Goal: Check status: Check status

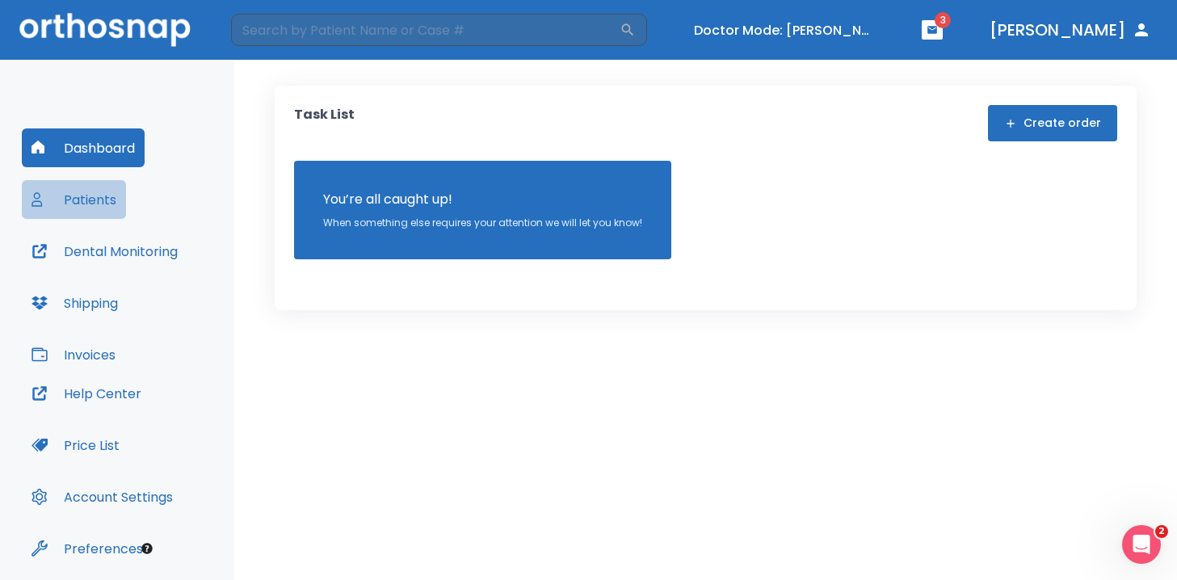
click at [118, 197] on button "Patients" at bounding box center [74, 199] width 104 height 39
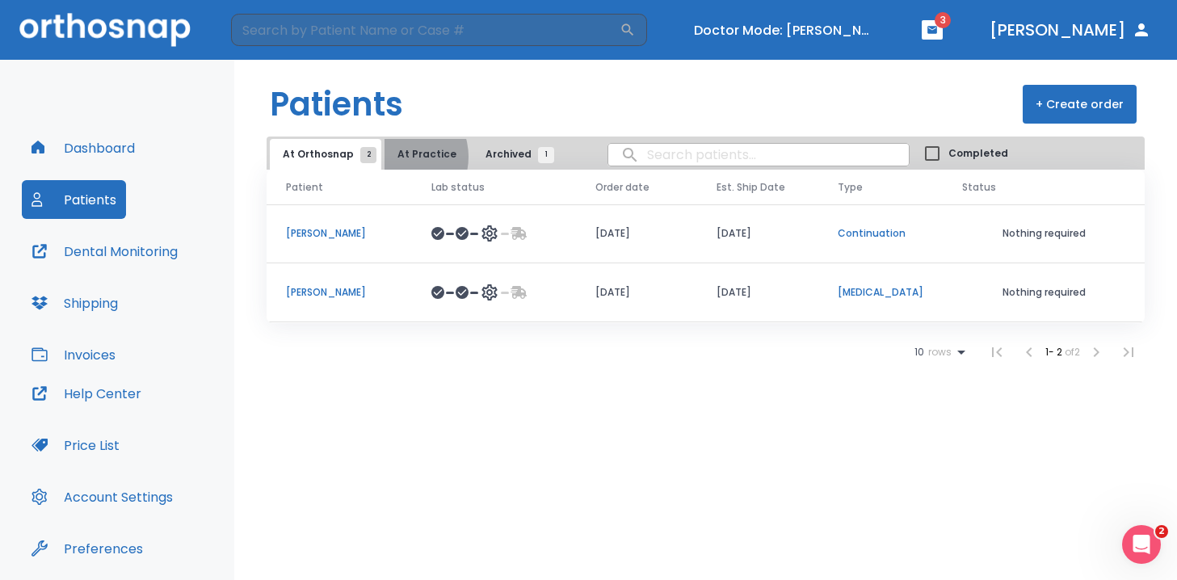
click at [395, 157] on button "At Practice" at bounding box center [427, 154] width 85 height 31
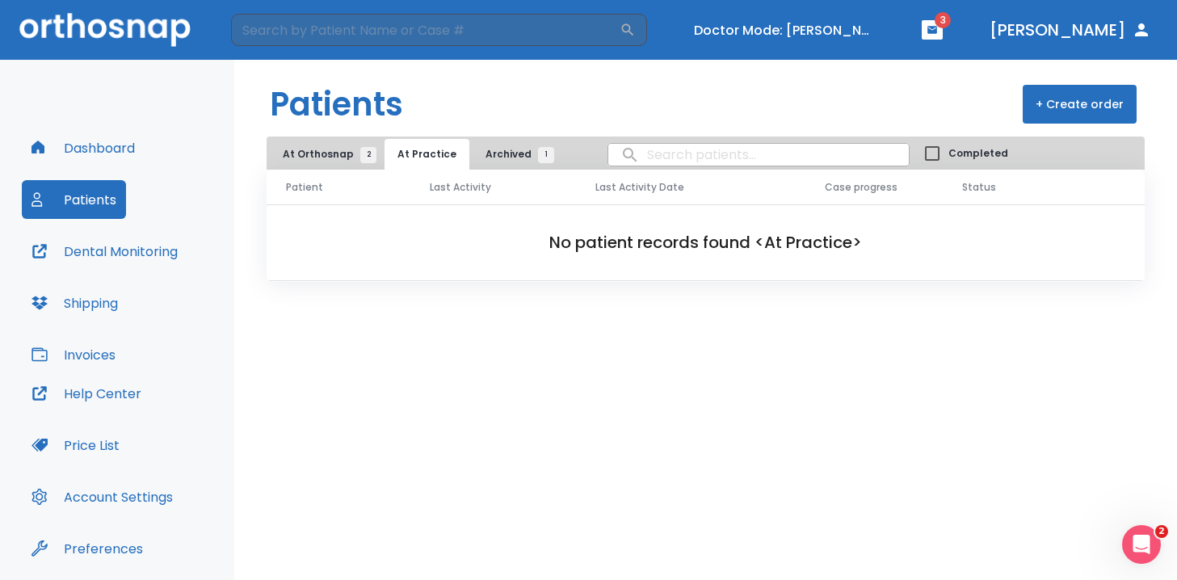
click at [305, 145] on button "At Orthosnap 2" at bounding box center [325, 154] width 111 height 31
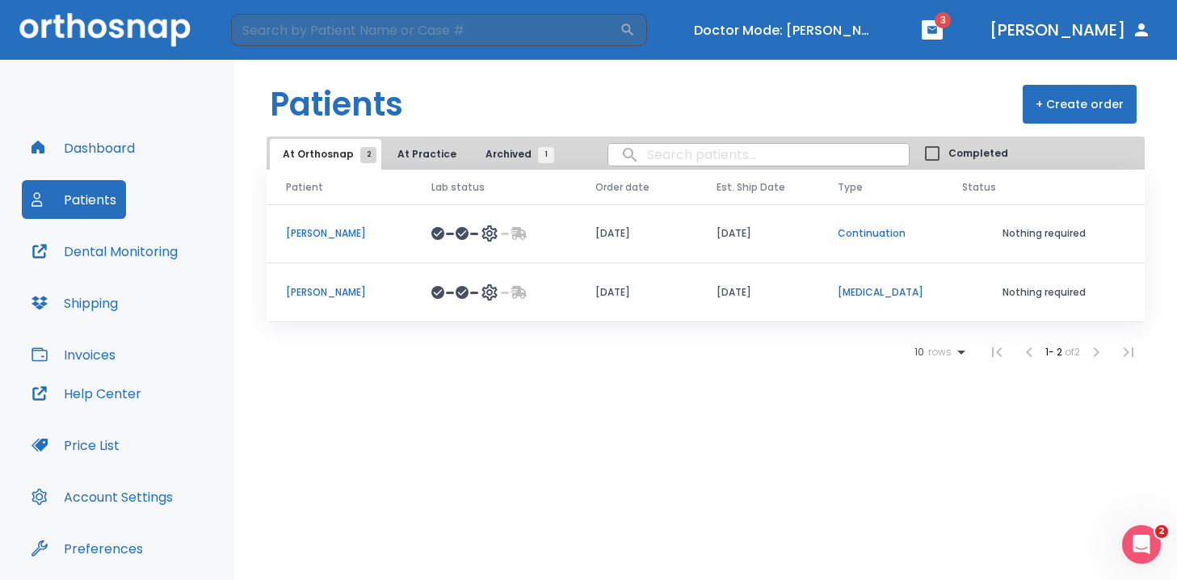
click at [289, 231] on p "[PERSON_NAME]" at bounding box center [339, 233] width 107 height 15
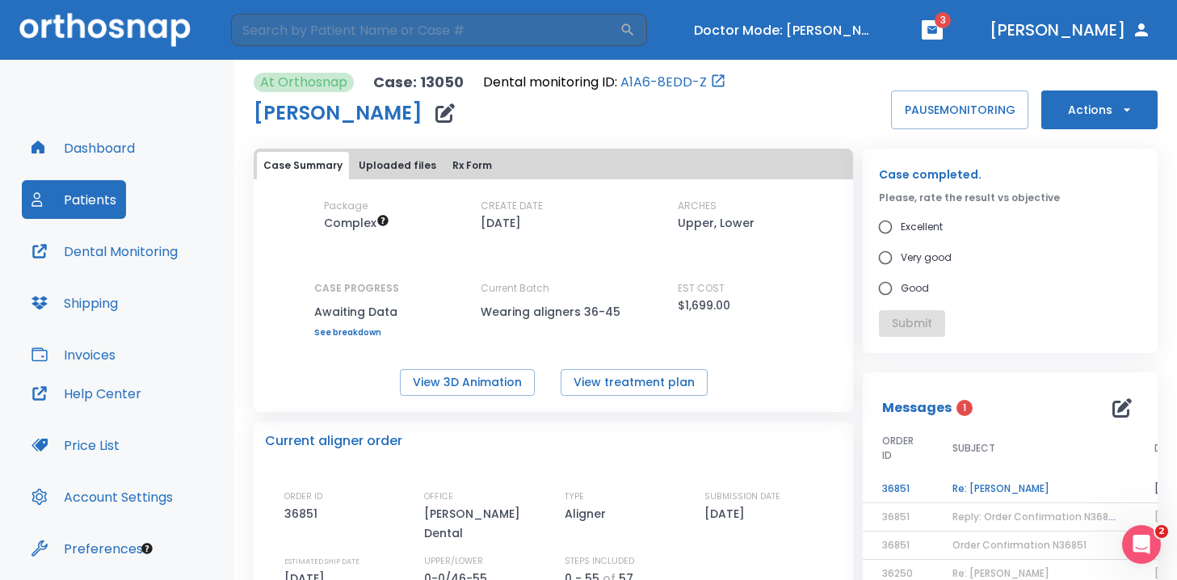
click at [822, 45] on header "​ Doctor Mode: [PERSON_NAME] 3 [PERSON_NAME]" at bounding box center [588, 30] width 1177 height 60
click at [823, 28] on button "Turn off Doctor mode" at bounding box center [784, 30] width 194 height 27
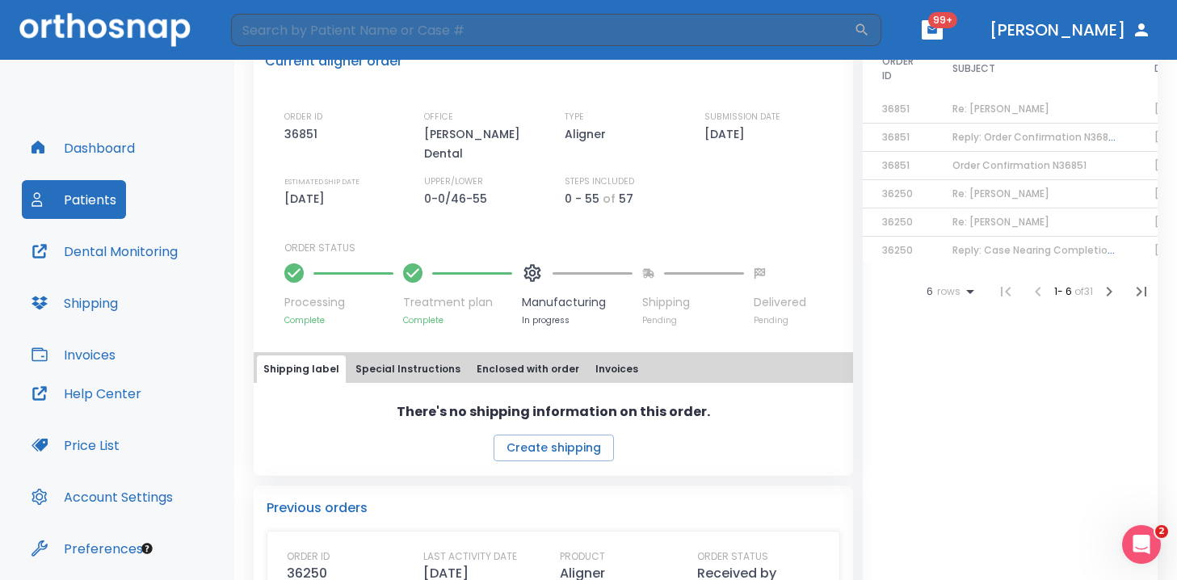
scroll to position [376, 0]
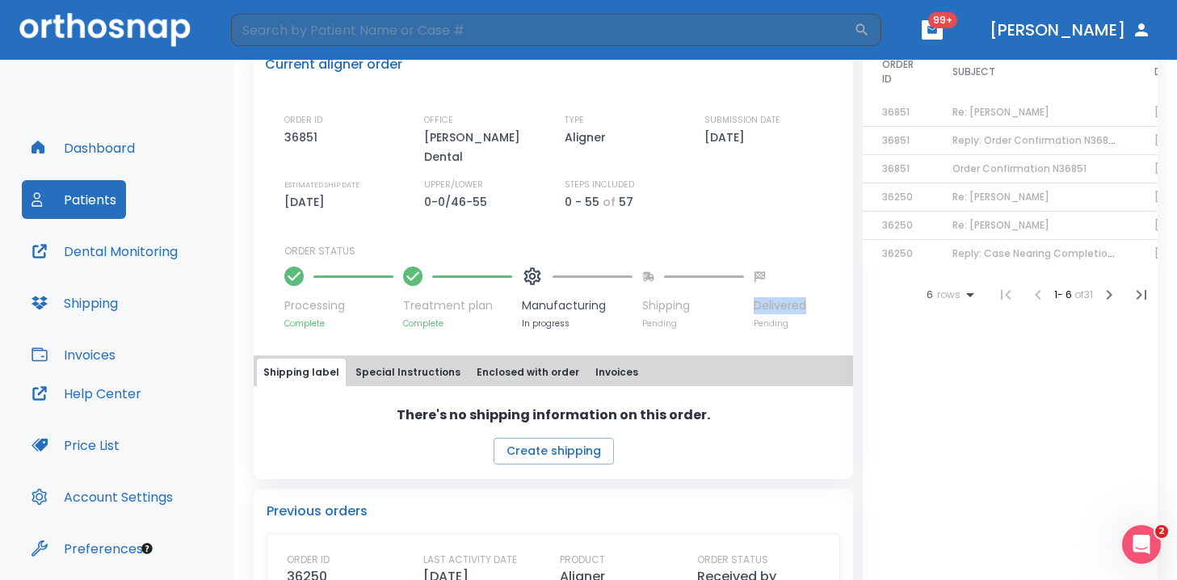
copy p "Delivered"
drag, startPoint x: 755, startPoint y: 287, endPoint x: 817, endPoint y: 288, distance: 62.2
click at [818, 288] on div "Processing Complete Treatment plan Complete Manufacturing In progress Shipping …" at bounding box center [562, 293] width 557 height 71
